Goal: Navigation & Orientation: Find specific page/section

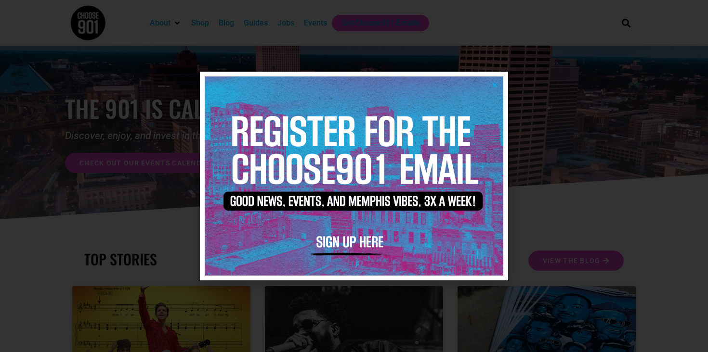
click at [491, 101] on img at bounding box center [354, 176] width 299 height 199
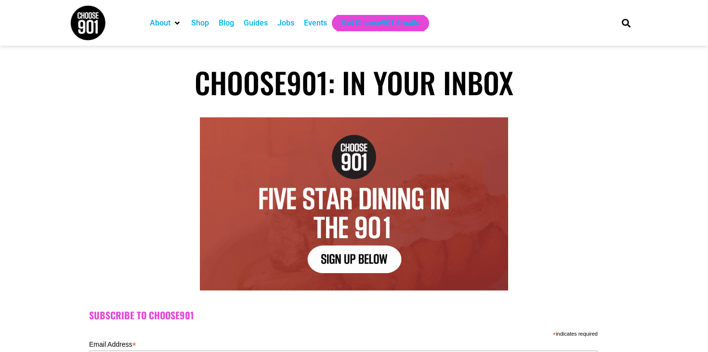
click at [491, 91] on h1 "Choose901: In Your Inbox" at bounding box center [354, 82] width 568 height 35
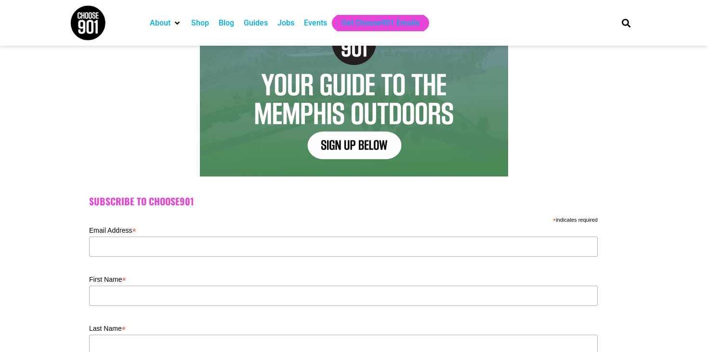
scroll to position [289, 0]
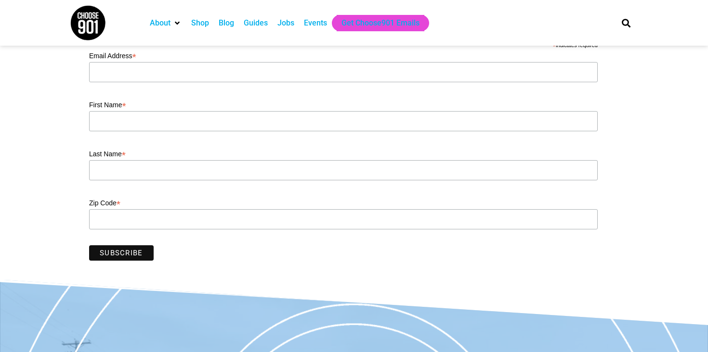
click at [207, 28] on div "Shop" at bounding box center [200, 23] width 18 height 12
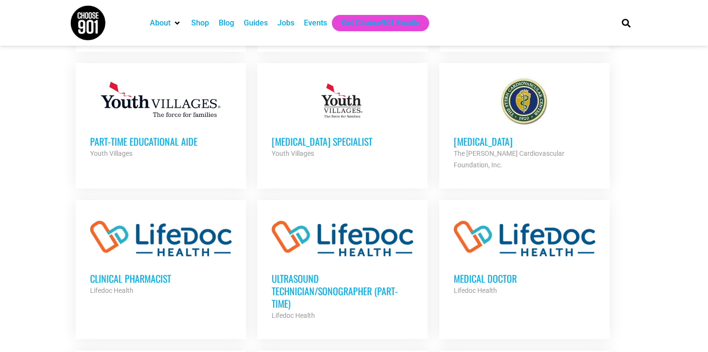
scroll to position [660, 0]
